Goal: Navigation & Orientation: Find specific page/section

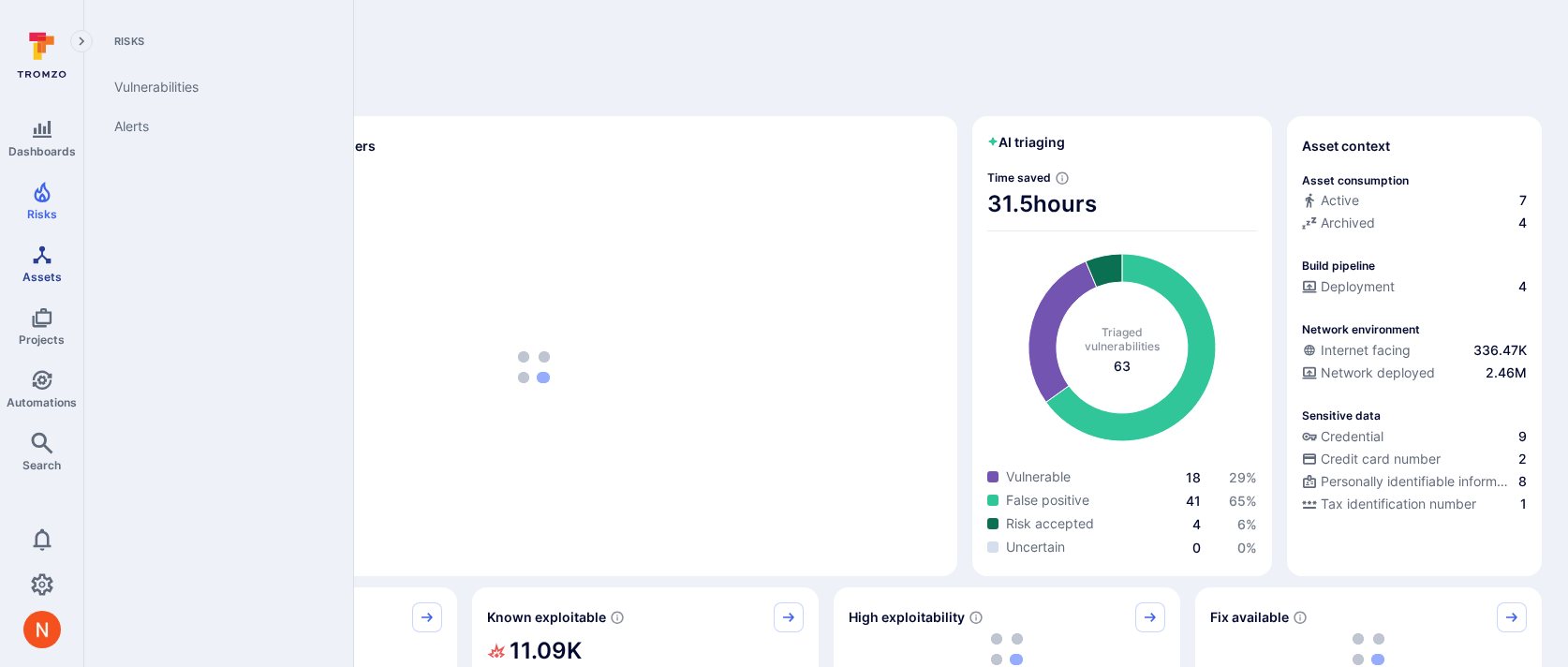
click at [31, 263] on icon "Assets" at bounding box center [42, 254] width 23 height 23
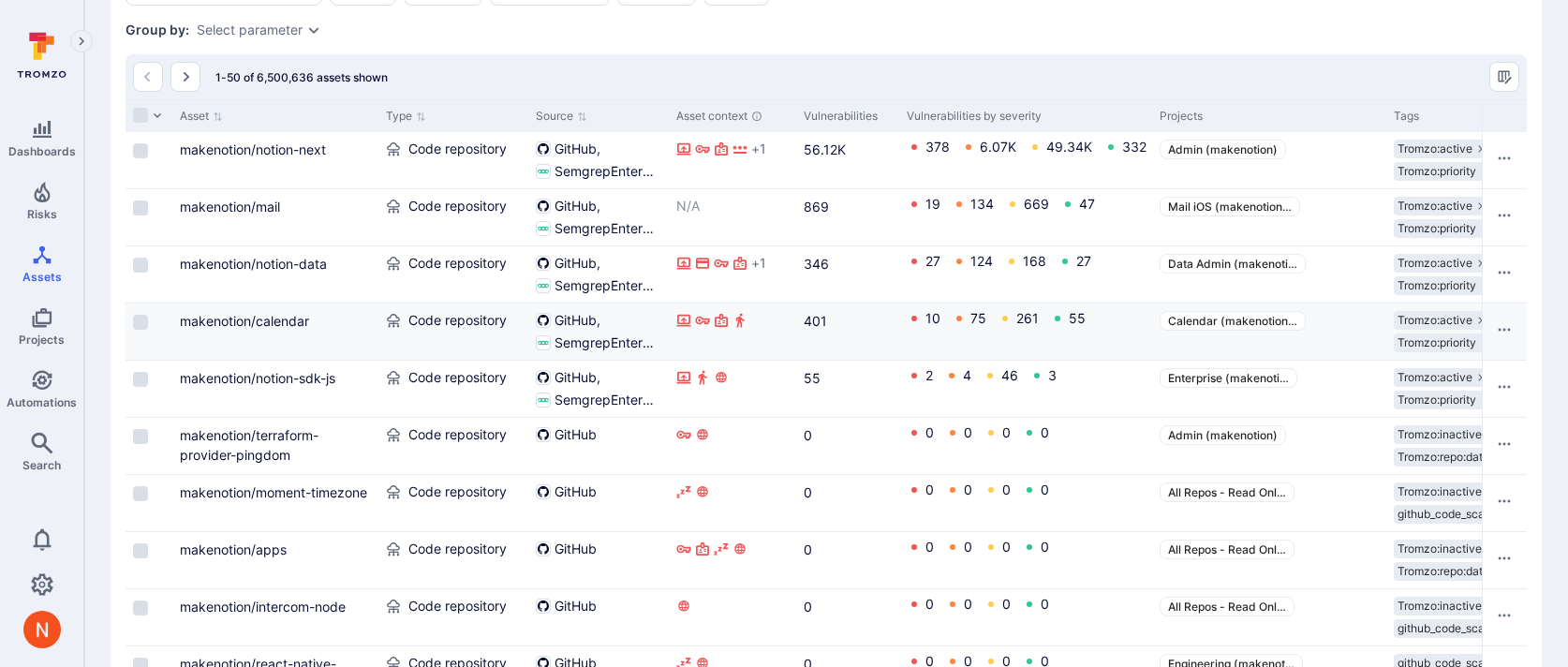
scroll to position [447, 0]
